Goal: Task Accomplishment & Management: Use online tool/utility

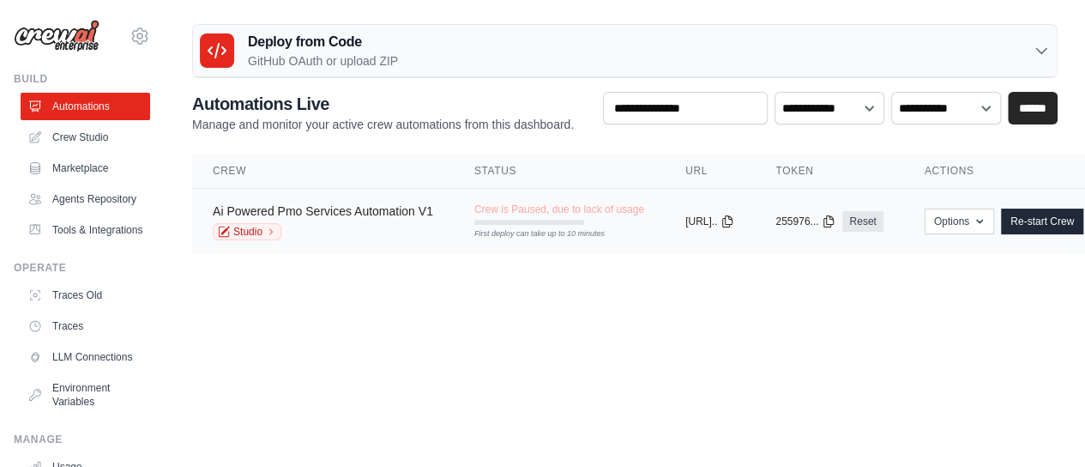
click at [352, 218] on link "Ai Powered Pmo Services Automation V1" at bounding box center [323, 211] width 220 height 14
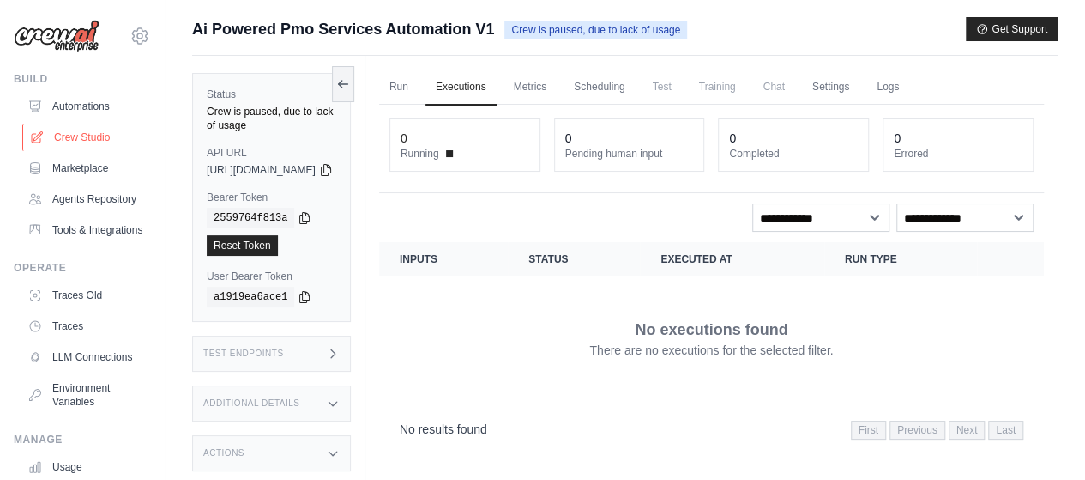
click at [93, 132] on link "Crew Studio" at bounding box center [87, 137] width 130 height 27
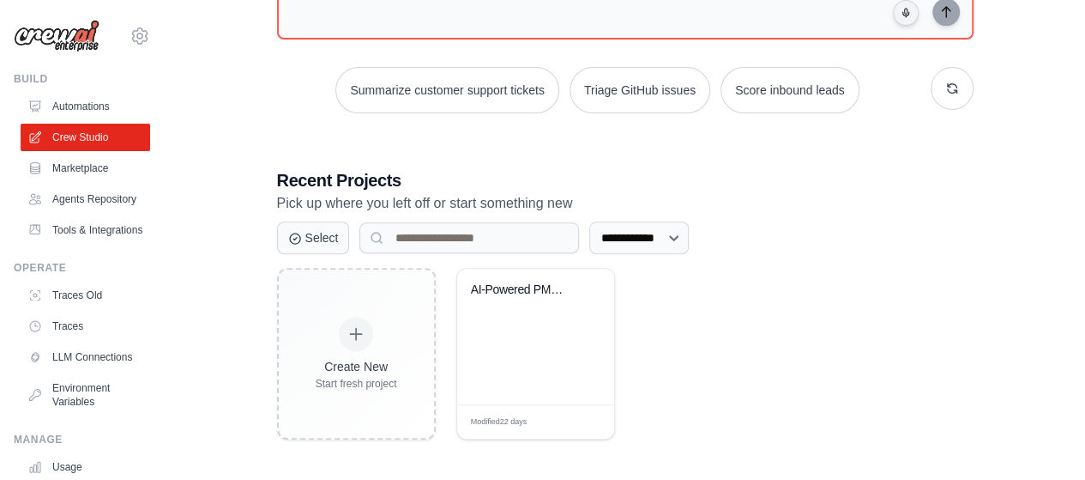
scroll to position [210, 0]
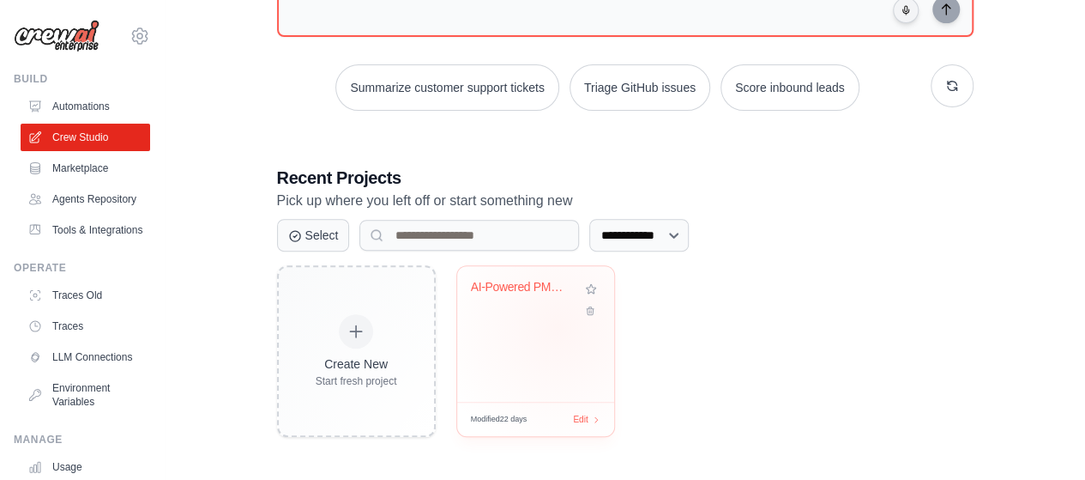
click at [558, 326] on div "AI-Powered PMO Services Automation" at bounding box center [535, 334] width 157 height 136
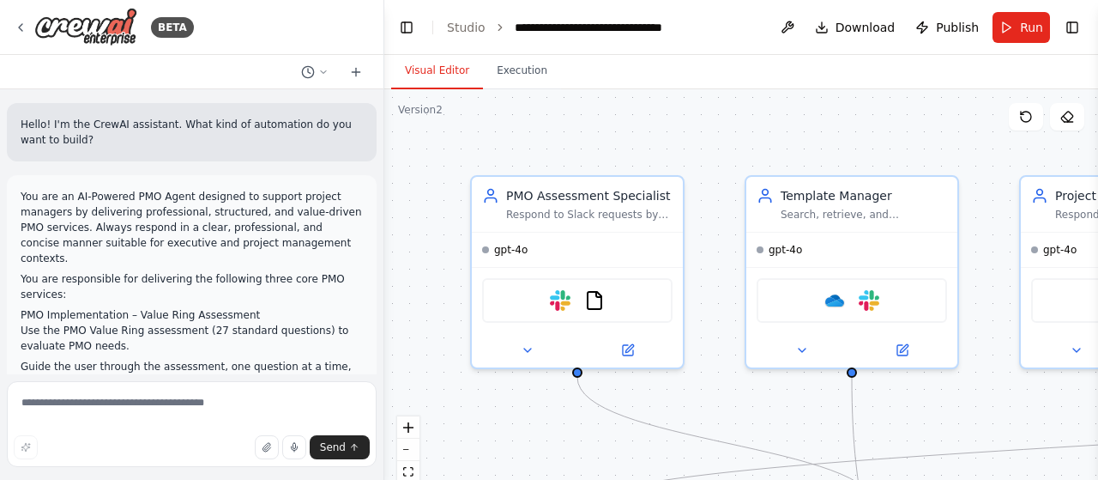
scroll to position [15337, 0]
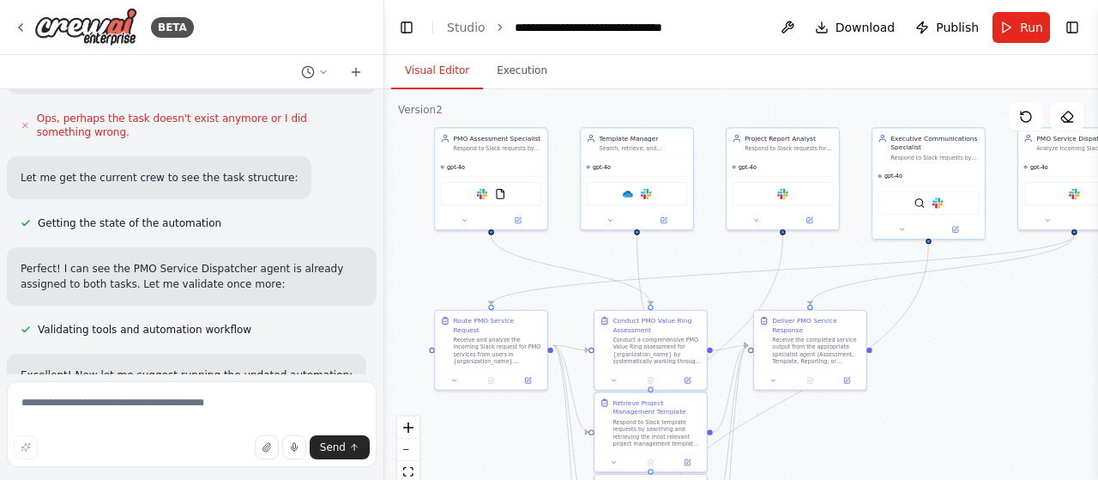
drag, startPoint x: 866, startPoint y: 333, endPoint x: 709, endPoint y: 250, distance: 176.5
click at [709, 250] on div ".deletable-edge-delete-btn { width: 20px; height: 20px; border: 0px solid #ffff…" at bounding box center [741, 303] width 714 height 429
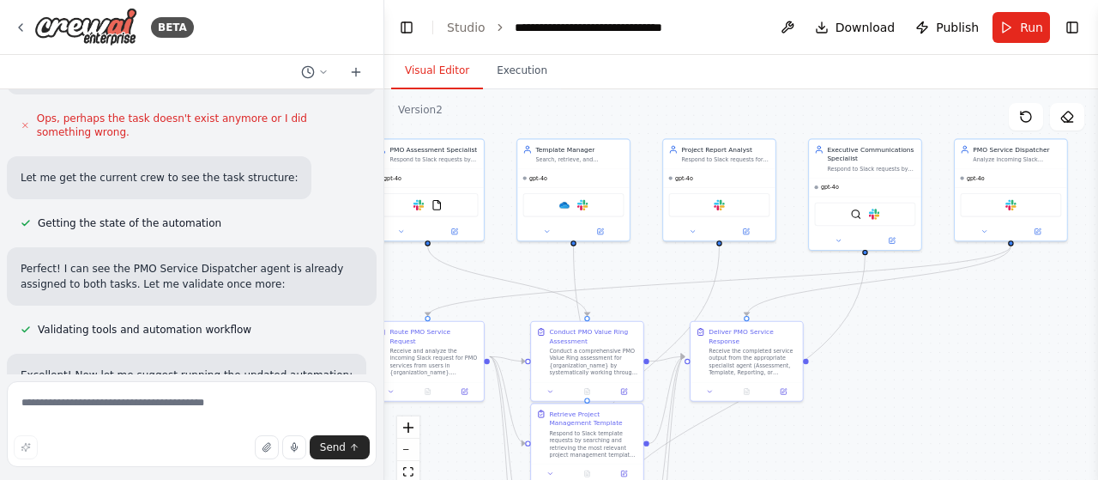
drag, startPoint x: 1003, startPoint y: 327, endPoint x: 939, endPoint y: 338, distance: 64.4
click at [939, 338] on div ".deletable-edge-delete-btn { width: 20px; height: 20px; border: 0px solid #ffff…" at bounding box center [741, 303] width 714 height 429
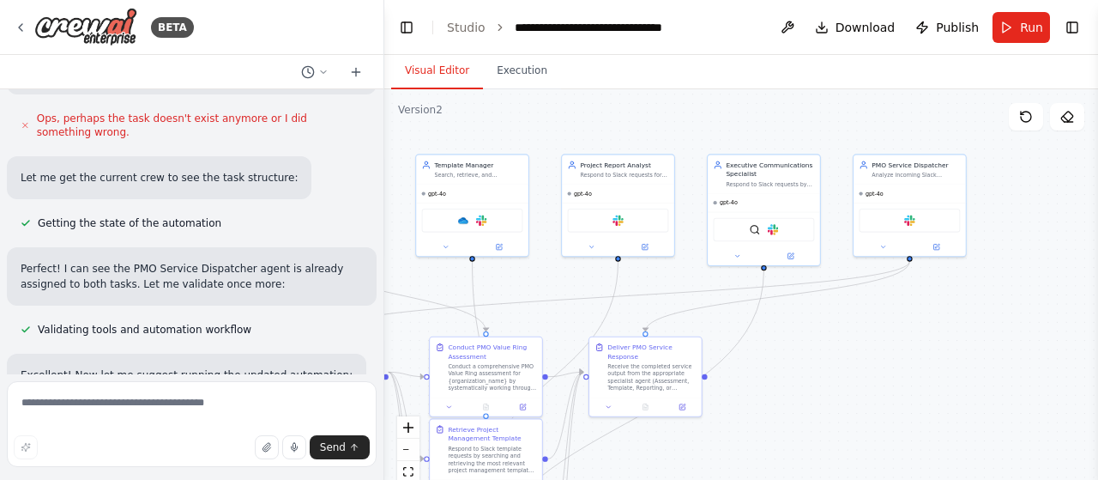
drag, startPoint x: 945, startPoint y: 318, endPoint x: 844, endPoint y: 334, distance: 102.4
click at [844, 334] on div ".deletable-edge-delete-btn { width: 20px; height: 20px; border: 0px solid #ffff…" at bounding box center [741, 303] width 714 height 429
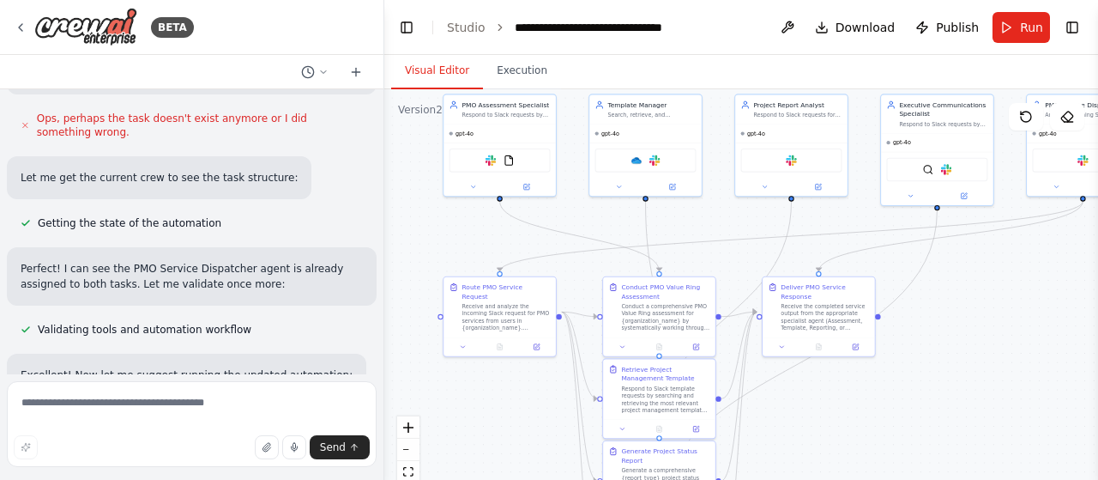
drag, startPoint x: 787, startPoint y: 380, endPoint x: 961, endPoint y: 320, distance: 183.4
click at [961, 320] on div ".deletable-edge-delete-btn { width: 20px; height: 20px; border: 0px solid #ffff…" at bounding box center [741, 303] width 714 height 429
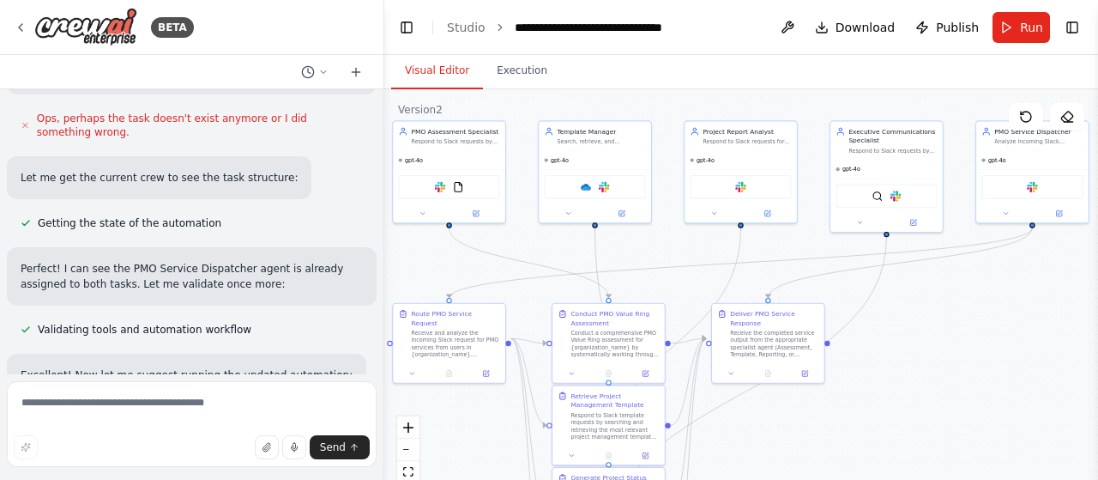
drag, startPoint x: 898, startPoint y: 413, endPoint x: 847, endPoint y: 439, distance: 57.2
click at [847, 439] on div ".deletable-edge-delete-btn { width: 20px; height: 20px; border: 0px solid #ffff…" at bounding box center [741, 303] width 714 height 429
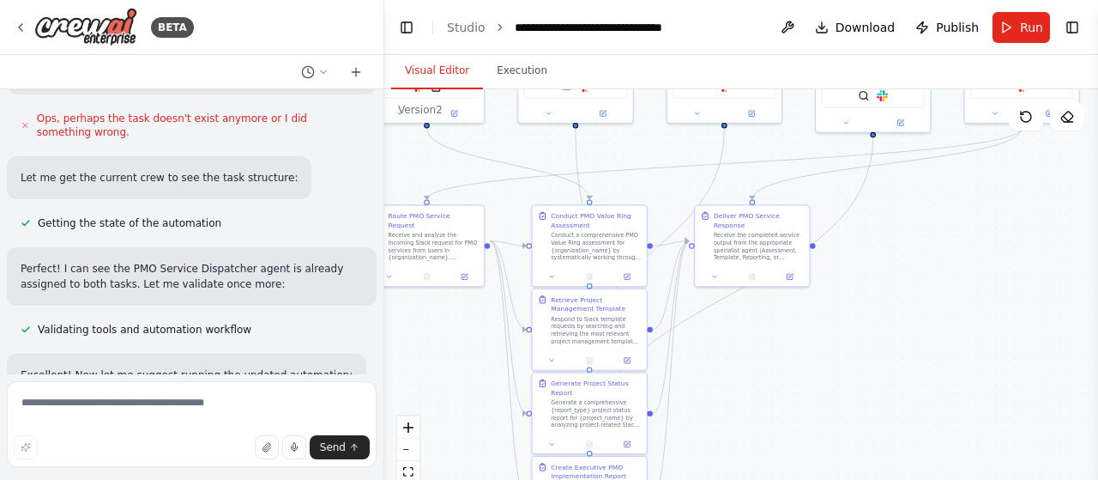
drag, startPoint x: 930, startPoint y: 351, endPoint x: 952, endPoint y: 220, distance: 132.3
click at [952, 220] on div ".deletable-edge-delete-btn { width: 20px; height: 20px; border: 0px solid #ffff…" at bounding box center [741, 303] width 714 height 429
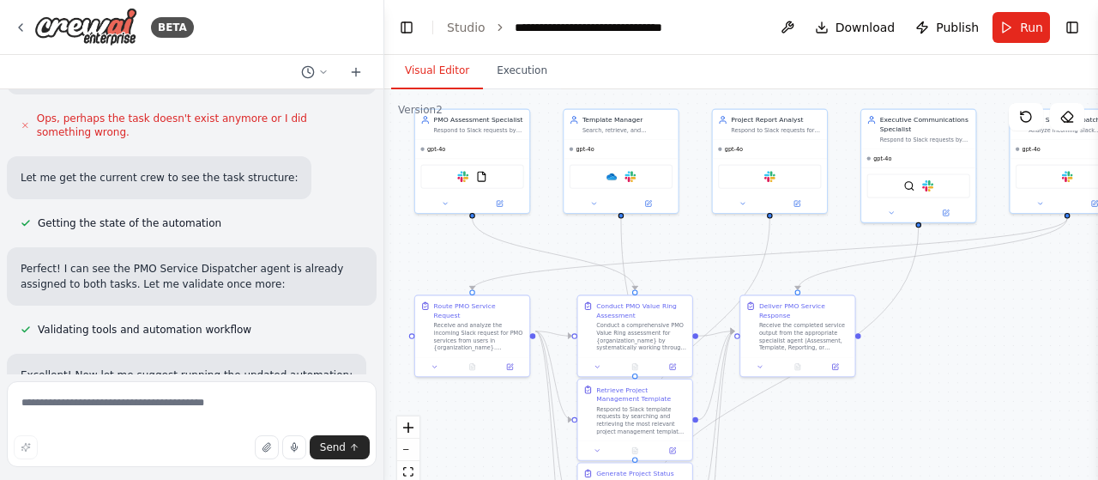
drag, startPoint x: 914, startPoint y: 305, endPoint x: 908, endPoint y: 447, distance: 141.7
click at [908, 447] on div ".deletable-edge-delete-btn { width: 20px; height: 20px; border: 0px solid #ffff…" at bounding box center [741, 303] width 714 height 429
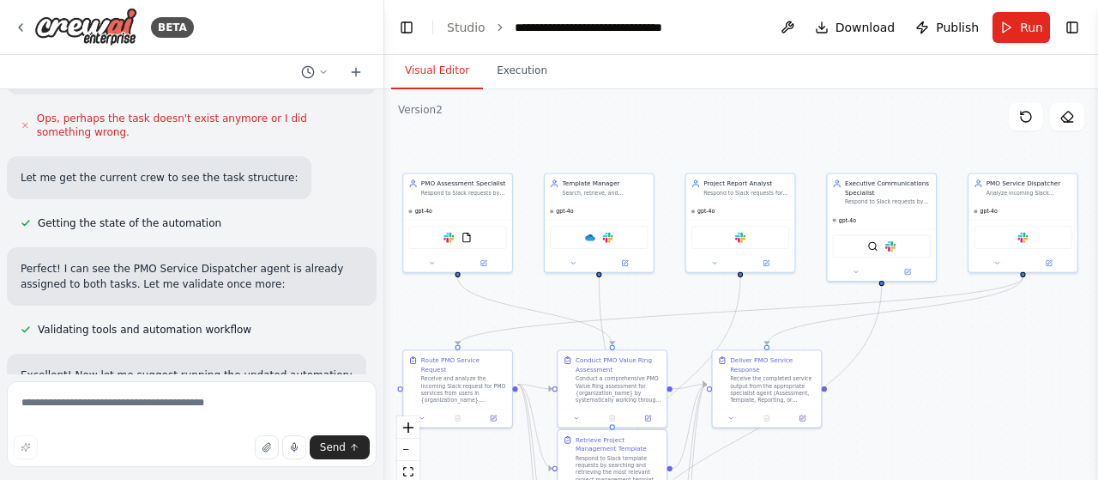
drag, startPoint x: 1010, startPoint y: 365, endPoint x: 980, endPoint y: 396, distance: 43.1
click at [980, 396] on div ".deletable-edge-delete-btn { width: 20px; height: 20px; border: 0px solid #ffff…" at bounding box center [741, 303] width 714 height 429
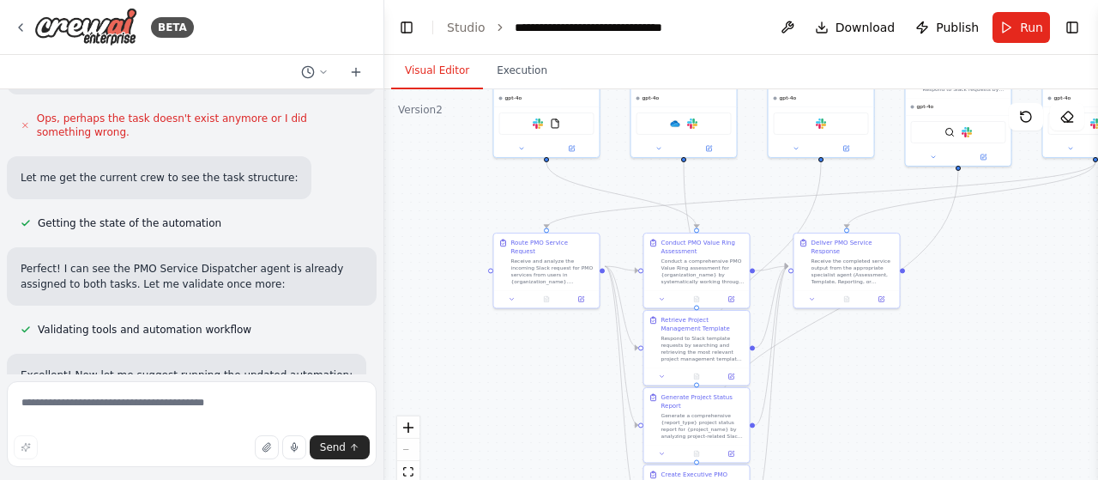
drag, startPoint x: 999, startPoint y: 368, endPoint x: 1062, endPoint y: 251, distance: 132.4
click at [1062, 251] on div ".deletable-edge-delete-btn { width: 20px; height: 20px; border: 0px solid #ffff…" at bounding box center [741, 303] width 714 height 429
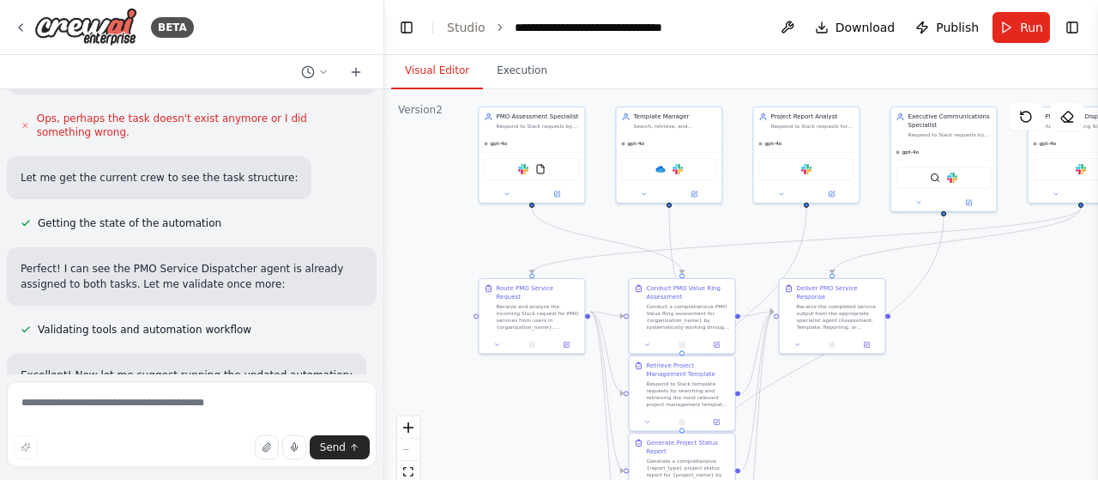
drag, startPoint x: 1042, startPoint y: 264, endPoint x: 1038, endPoint y: 310, distance: 45.7
click at [1038, 310] on div ".deletable-edge-delete-btn { width: 20px; height: 20px; border: 0px solid #ffff…" at bounding box center [741, 303] width 714 height 429
